Goal: Task Accomplishment & Management: Use online tool/utility

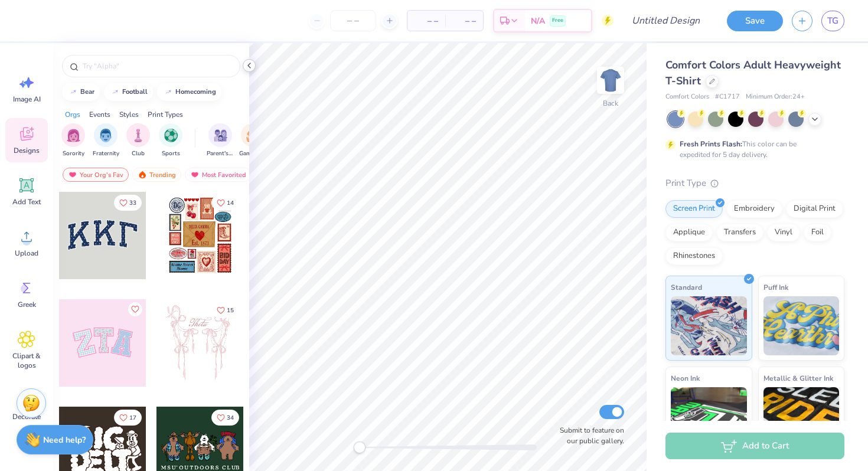
click at [251, 63] on icon at bounding box center [249, 65] width 9 height 9
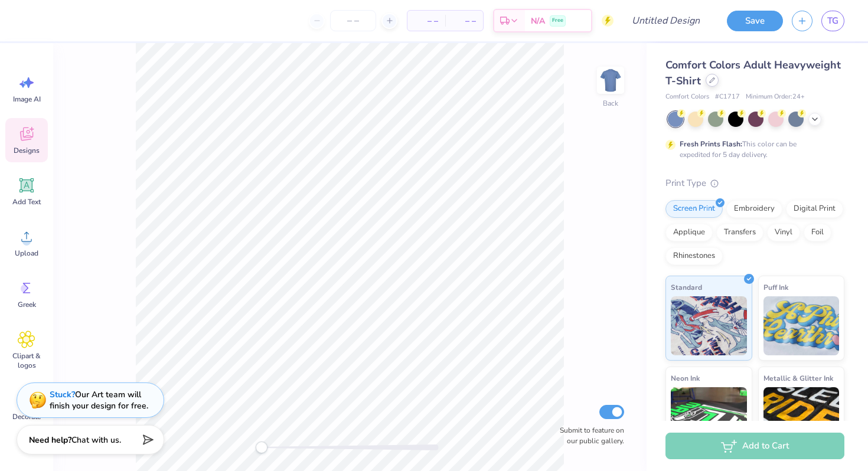
click at [712, 82] on icon at bounding box center [712, 80] width 6 height 6
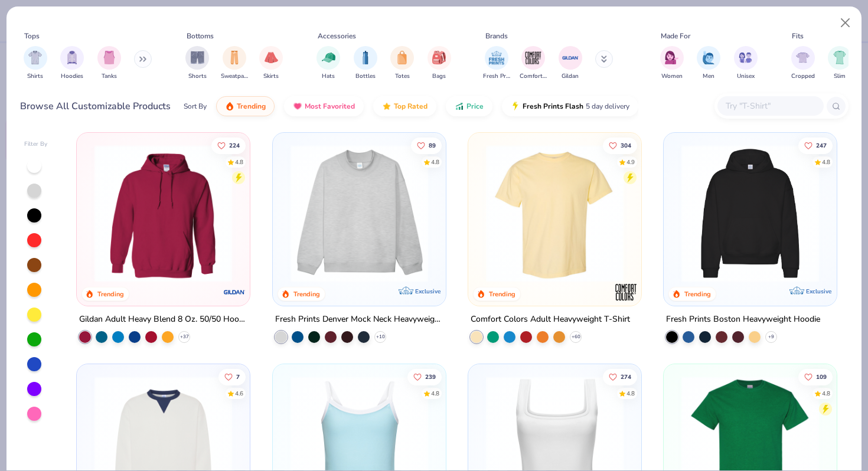
scroll to position [6, 0]
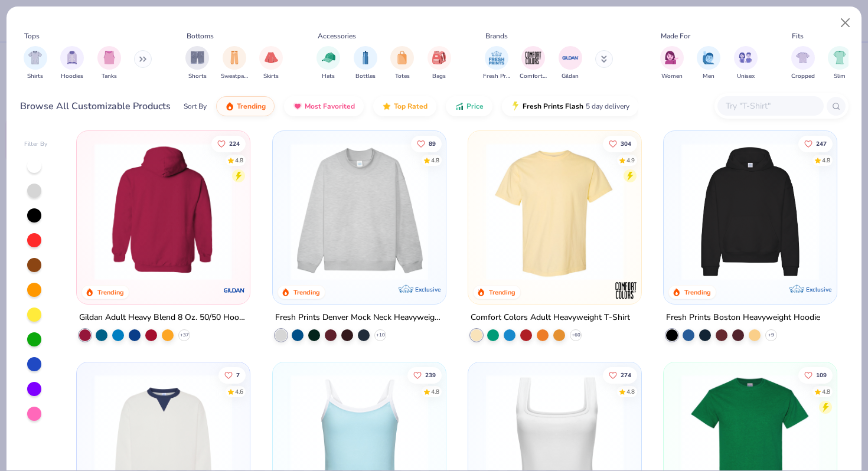
click at [89, 219] on img at bounding box center [13, 212] width 149 height 138
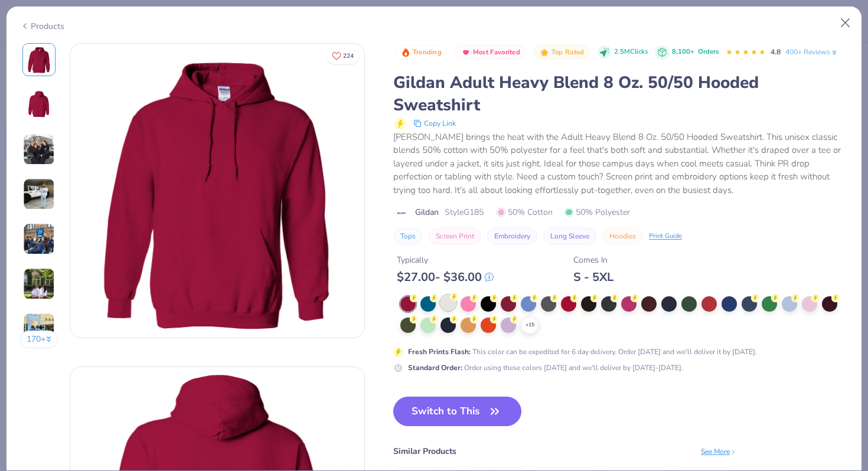
click at [447, 306] on div at bounding box center [448, 302] width 15 height 15
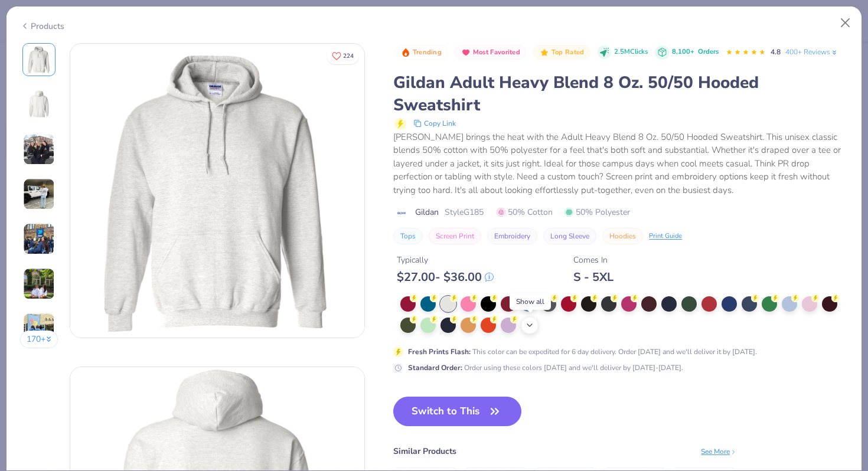
click at [526, 326] on icon at bounding box center [529, 325] width 9 height 9
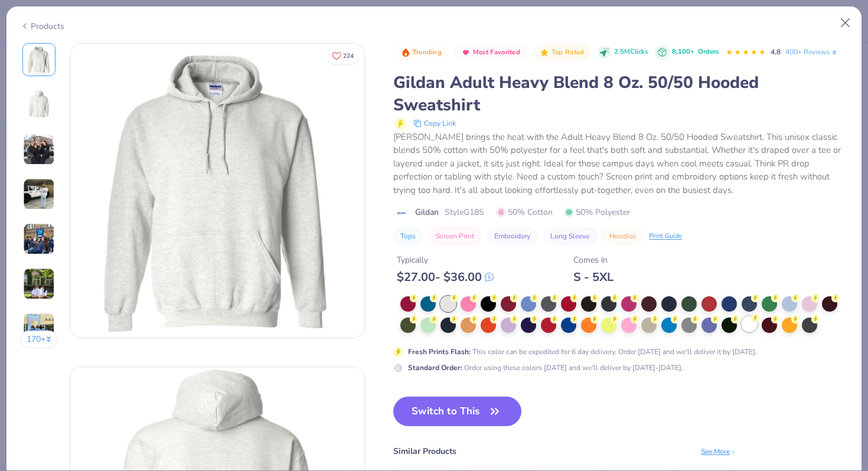
click at [747, 324] on div at bounding box center [749, 324] width 15 height 15
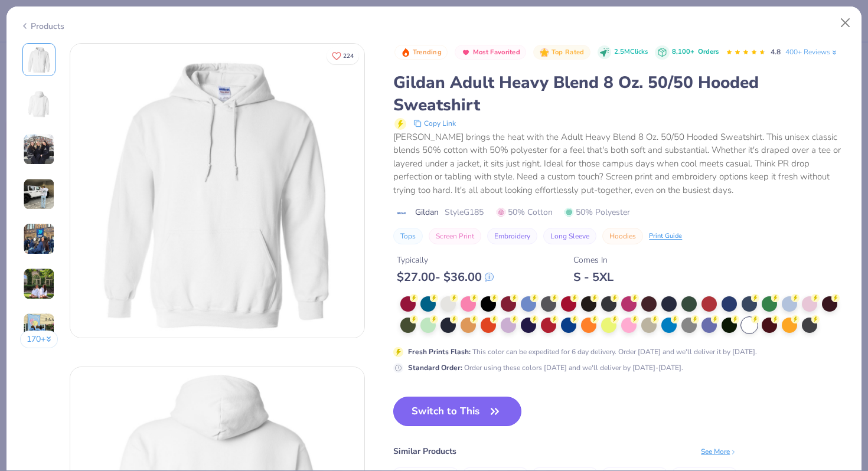
click at [481, 418] on button "Switch to This" at bounding box center [457, 412] width 128 height 30
